Goal: Task Accomplishment & Management: Manage account settings

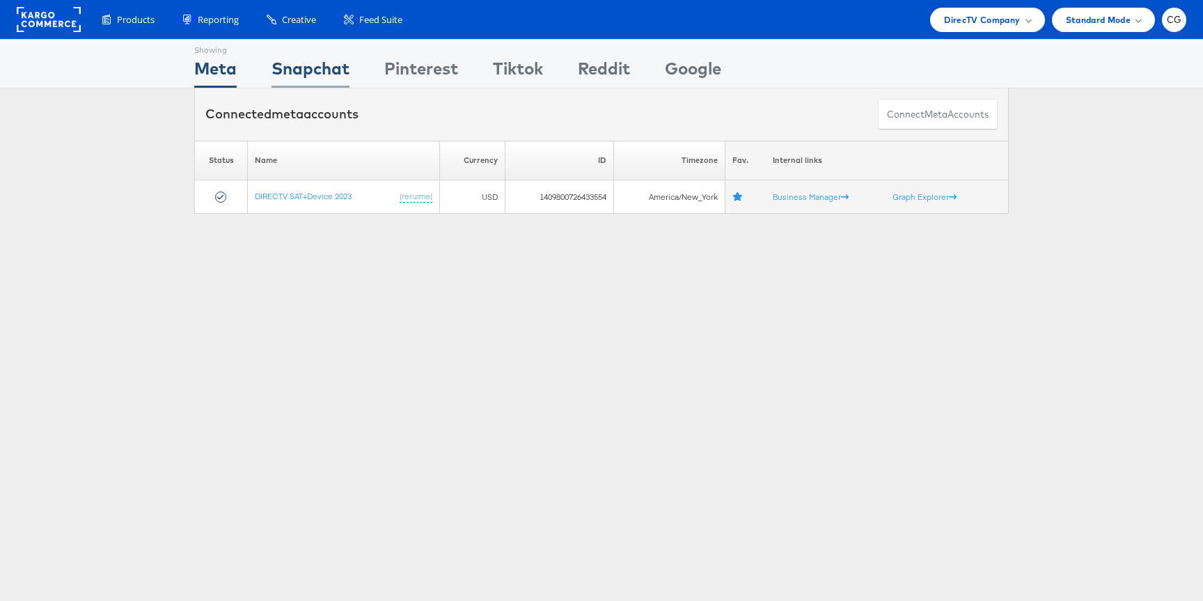
click at [282, 79] on div "Snapchat" at bounding box center [310, 71] width 78 height 31
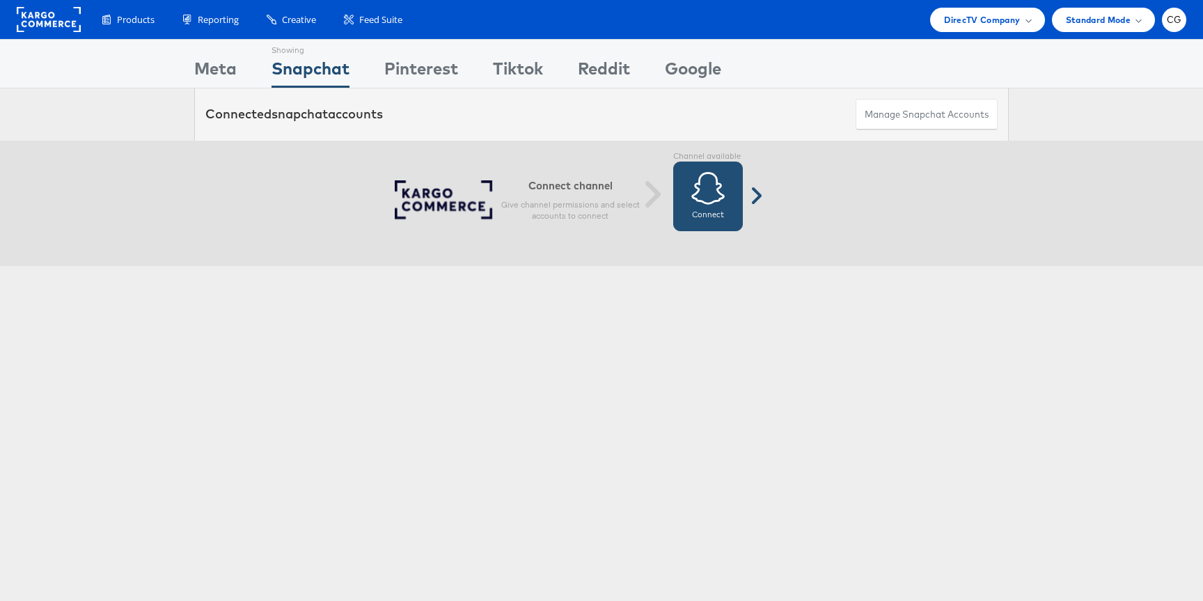
click at [696, 200] on icon at bounding box center [708, 187] width 35 height 35
